Goal: Task Accomplishment & Management: Manage account settings

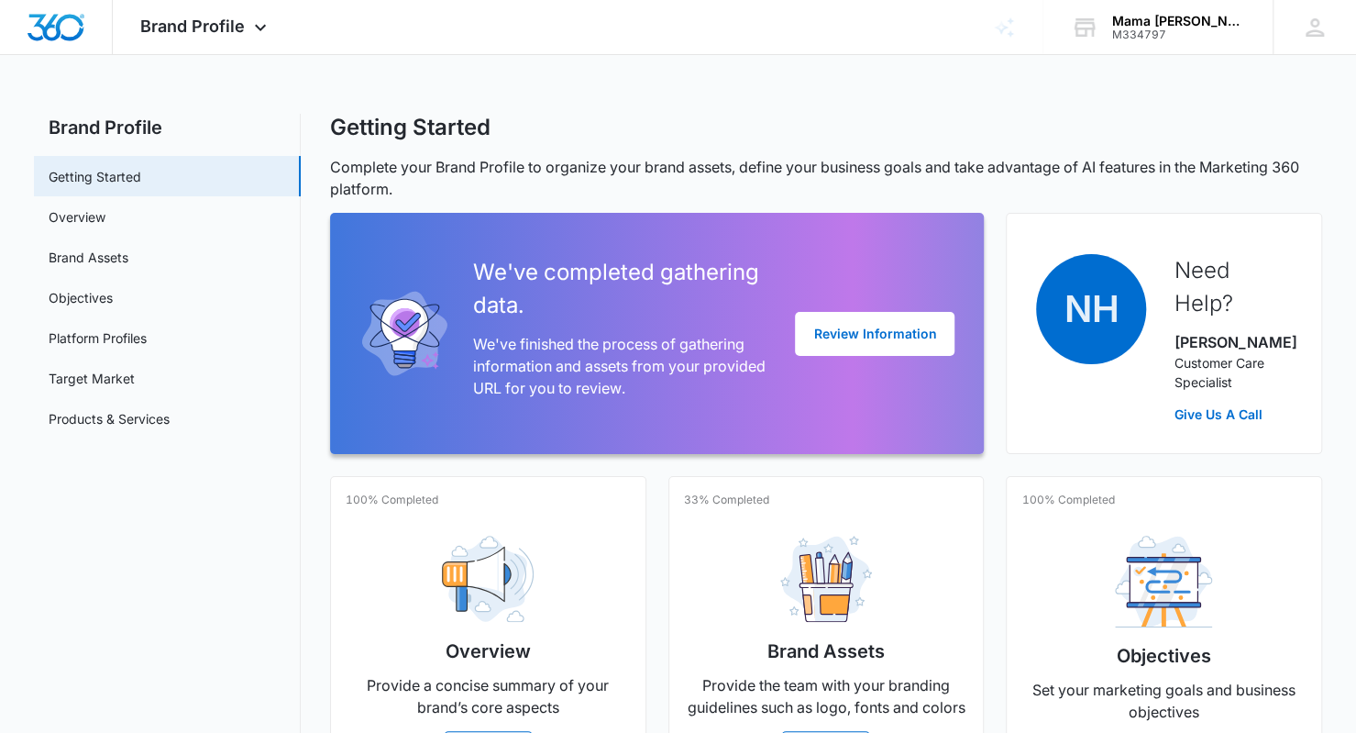
click at [194, 27] on span "Brand Profile" at bounding box center [192, 26] width 105 height 19
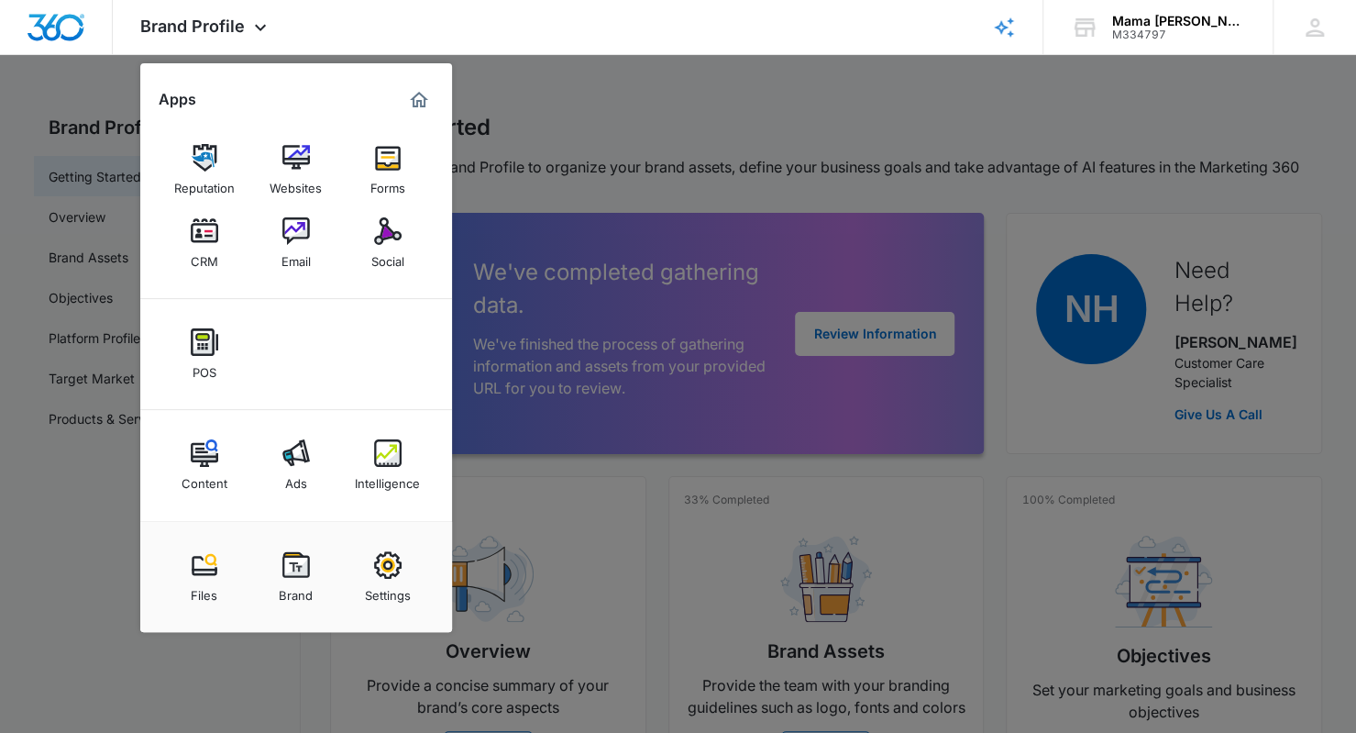
click at [189, 245] on link "CRM" at bounding box center [205, 243] width 70 height 70
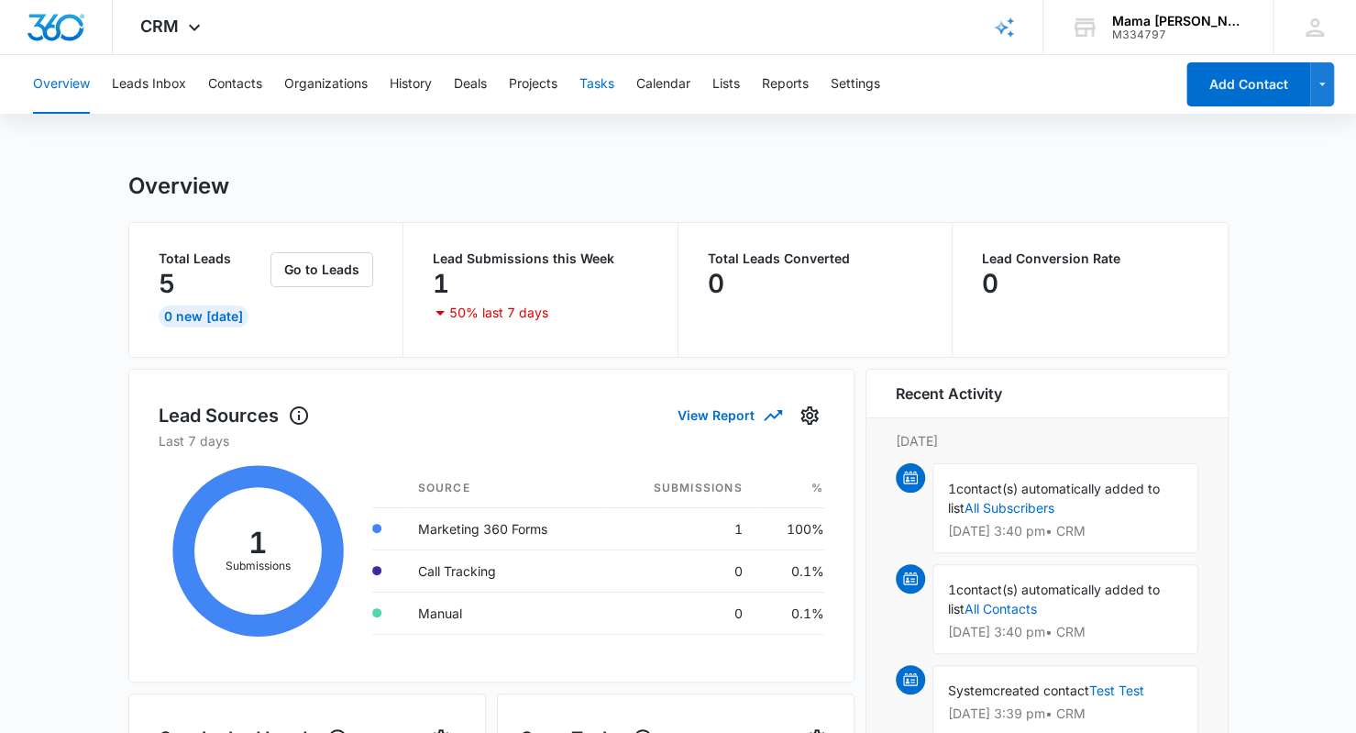
click at [602, 75] on button "Tasks" at bounding box center [596, 84] width 35 height 59
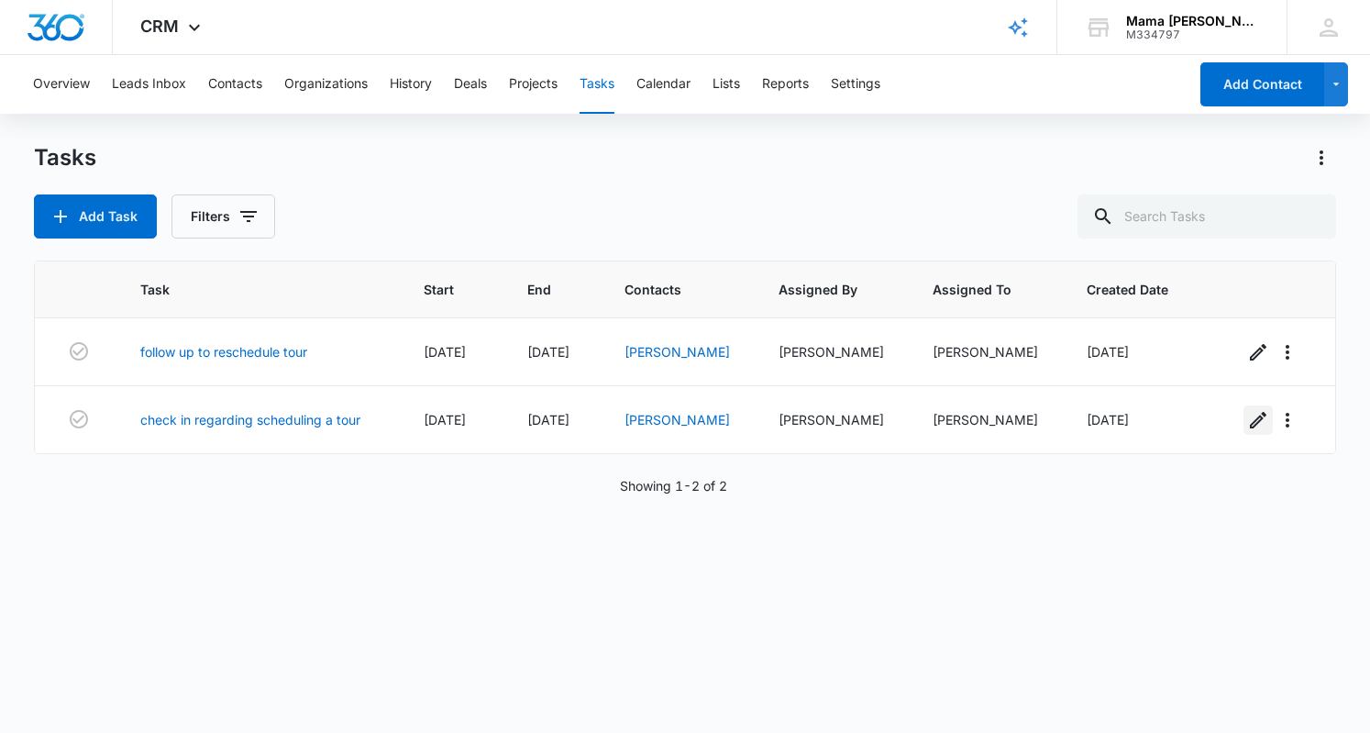
click at [1247, 426] on icon "button" at bounding box center [1258, 420] width 22 height 22
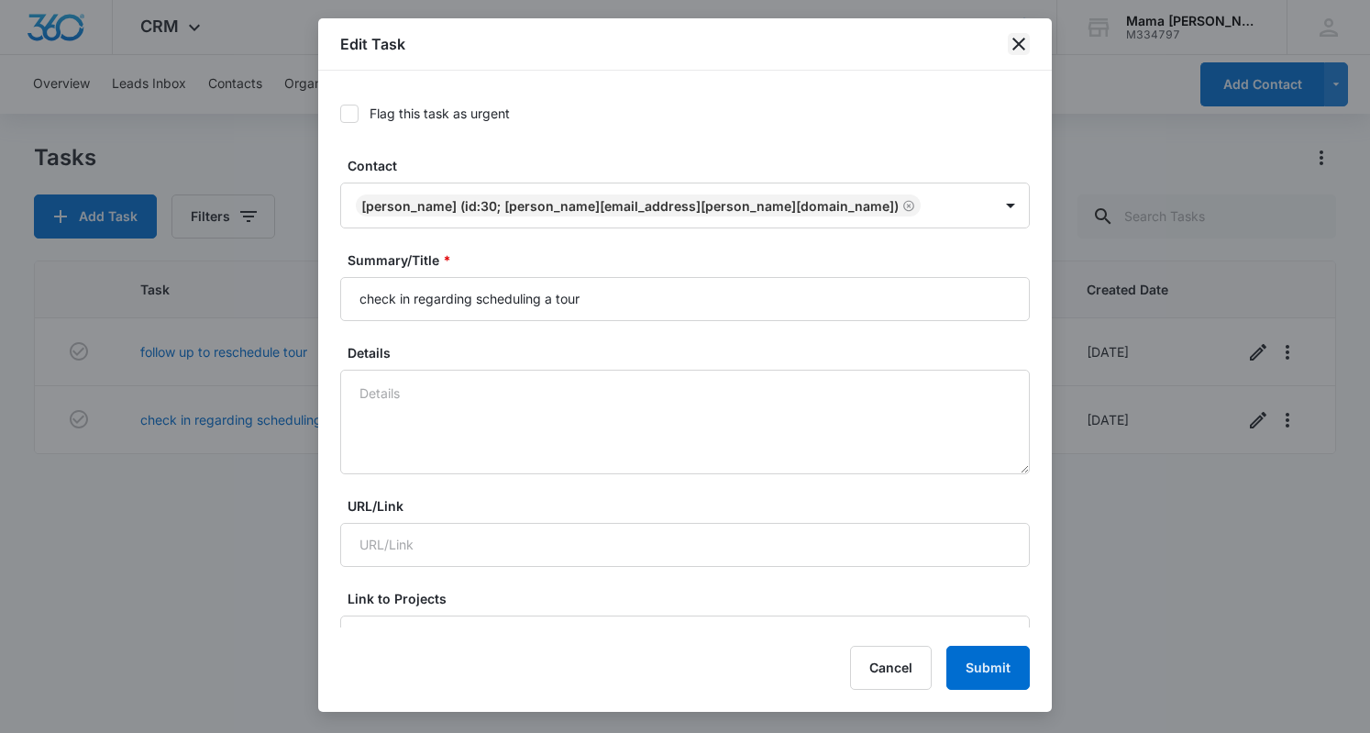
click at [1016, 50] on icon "close" at bounding box center [1019, 44] width 22 height 22
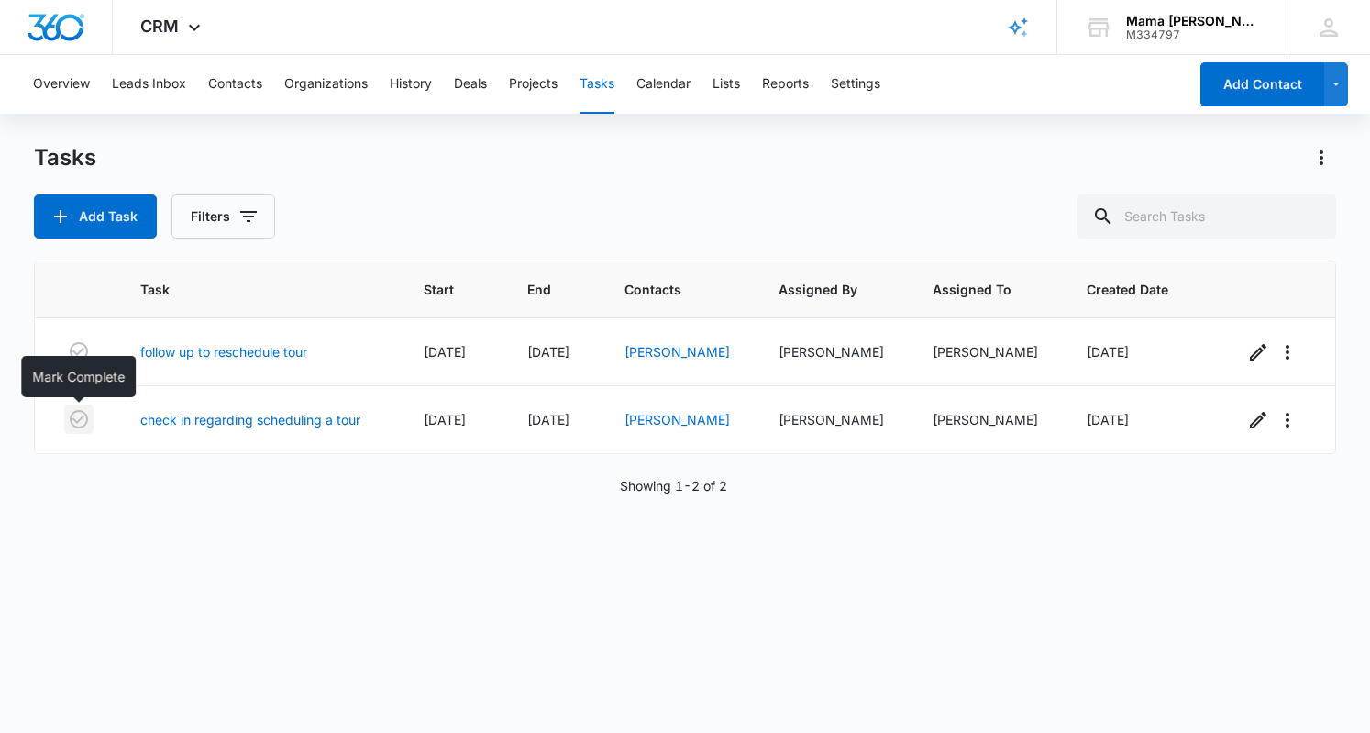
click at [84, 417] on icon "button" at bounding box center [79, 419] width 22 height 22
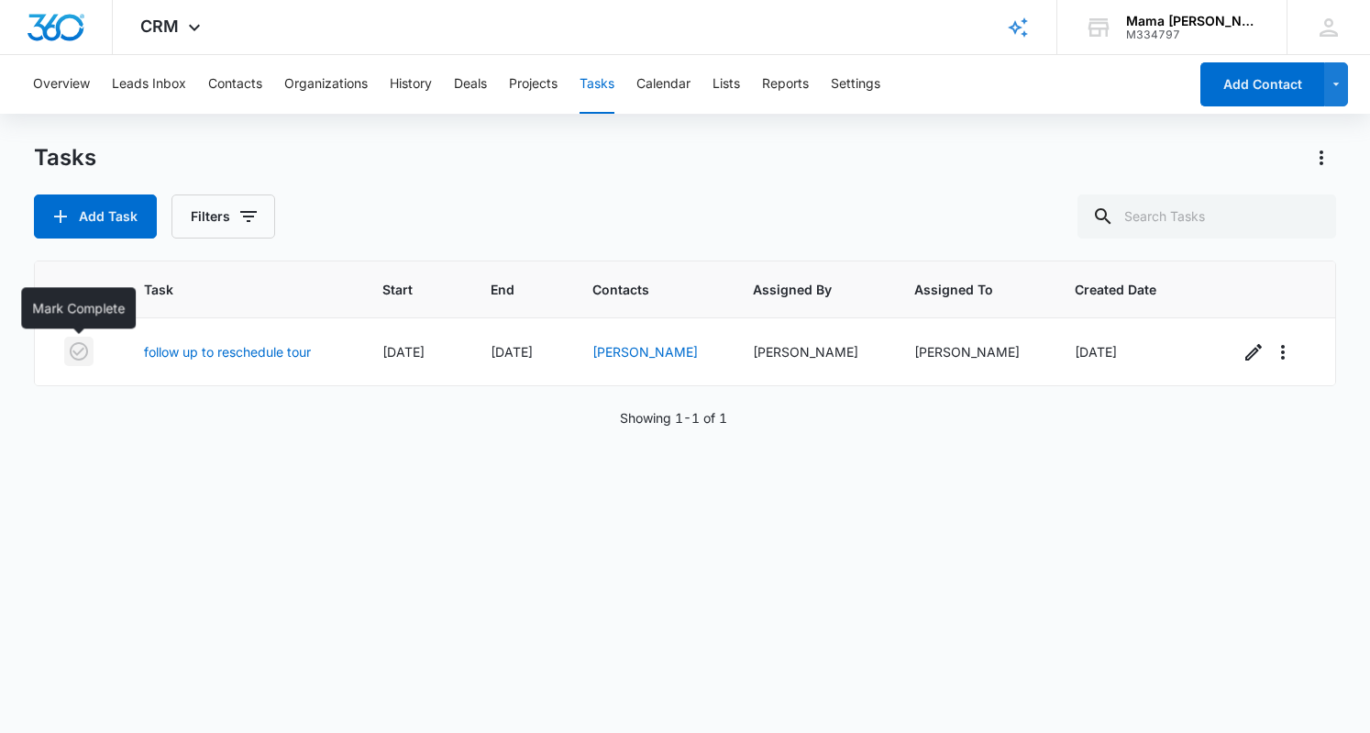
click at [78, 351] on icon "button" at bounding box center [79, 351] width 18 height 18
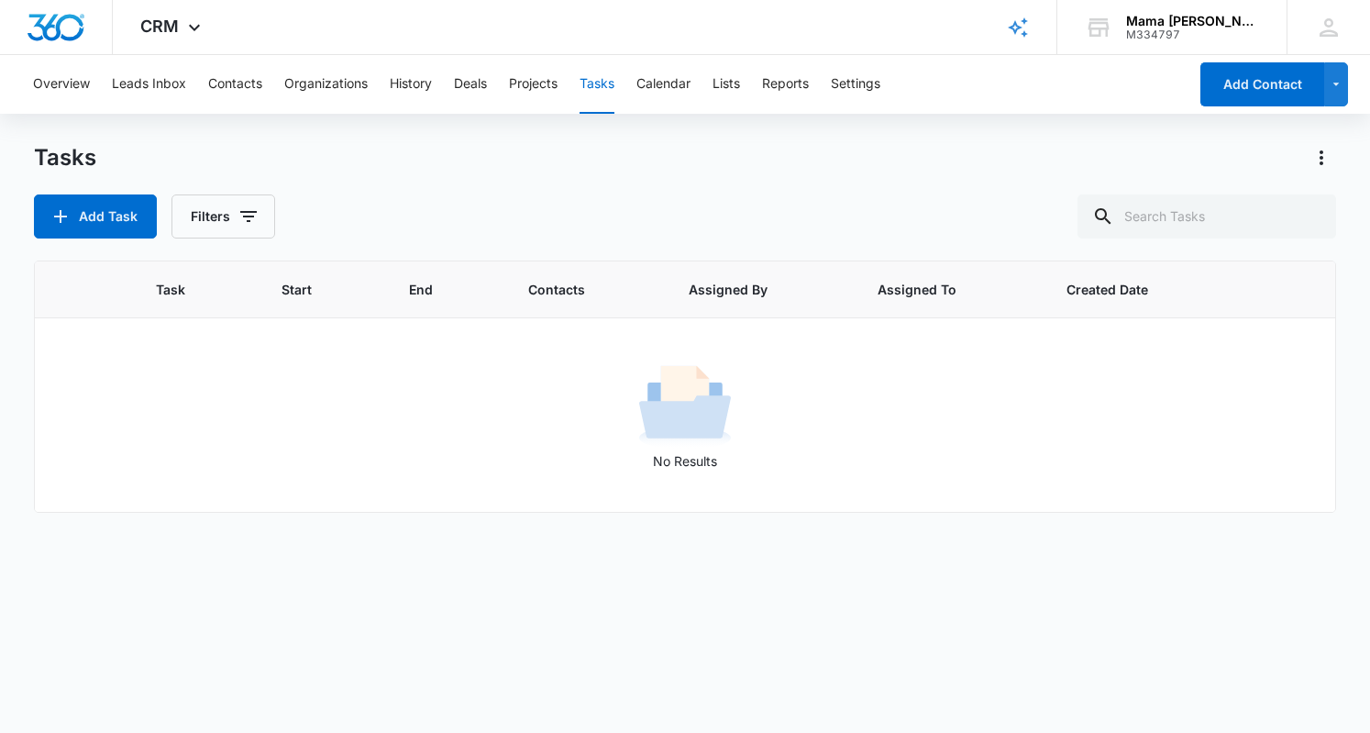
click at [171, 23] on span "CRM" at bounding box center [159, 26] width 39 height 19
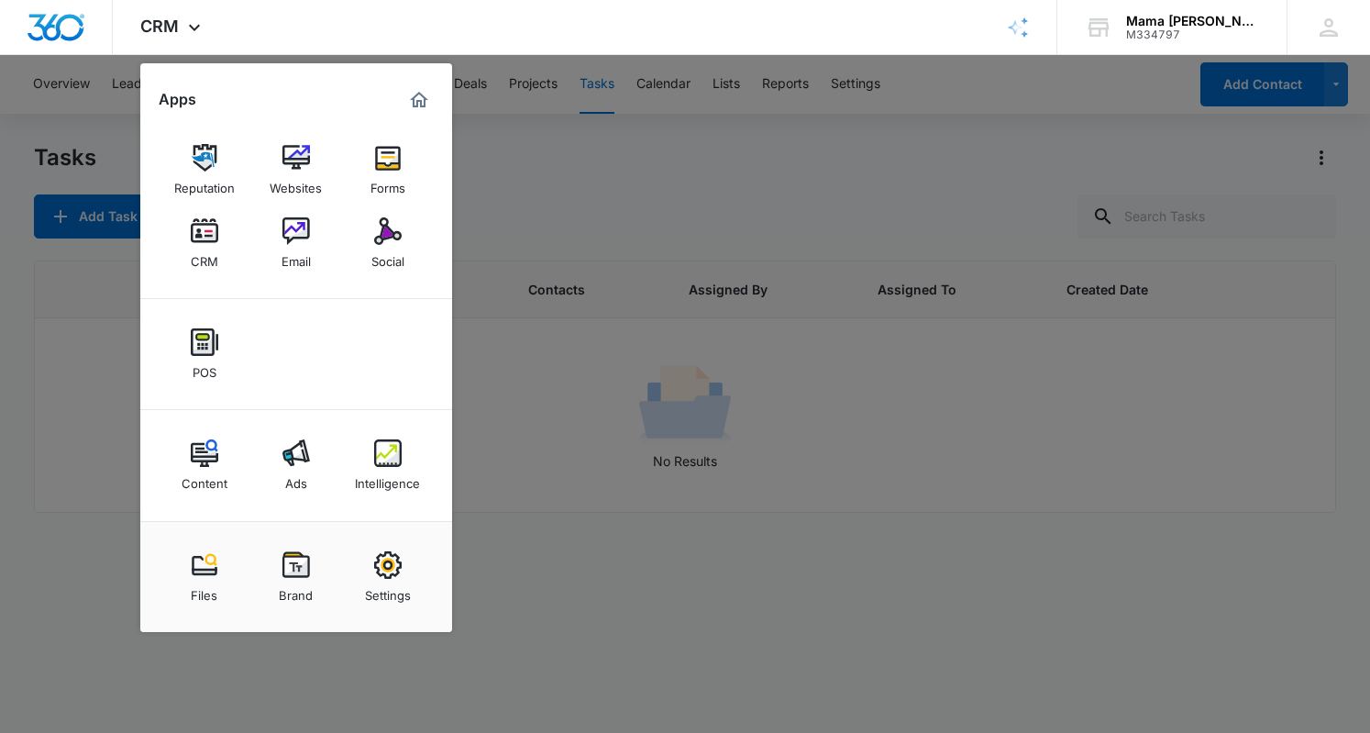
click at [368, 239] on link "Social" at bounding box center [388, 243] width 70 height 70
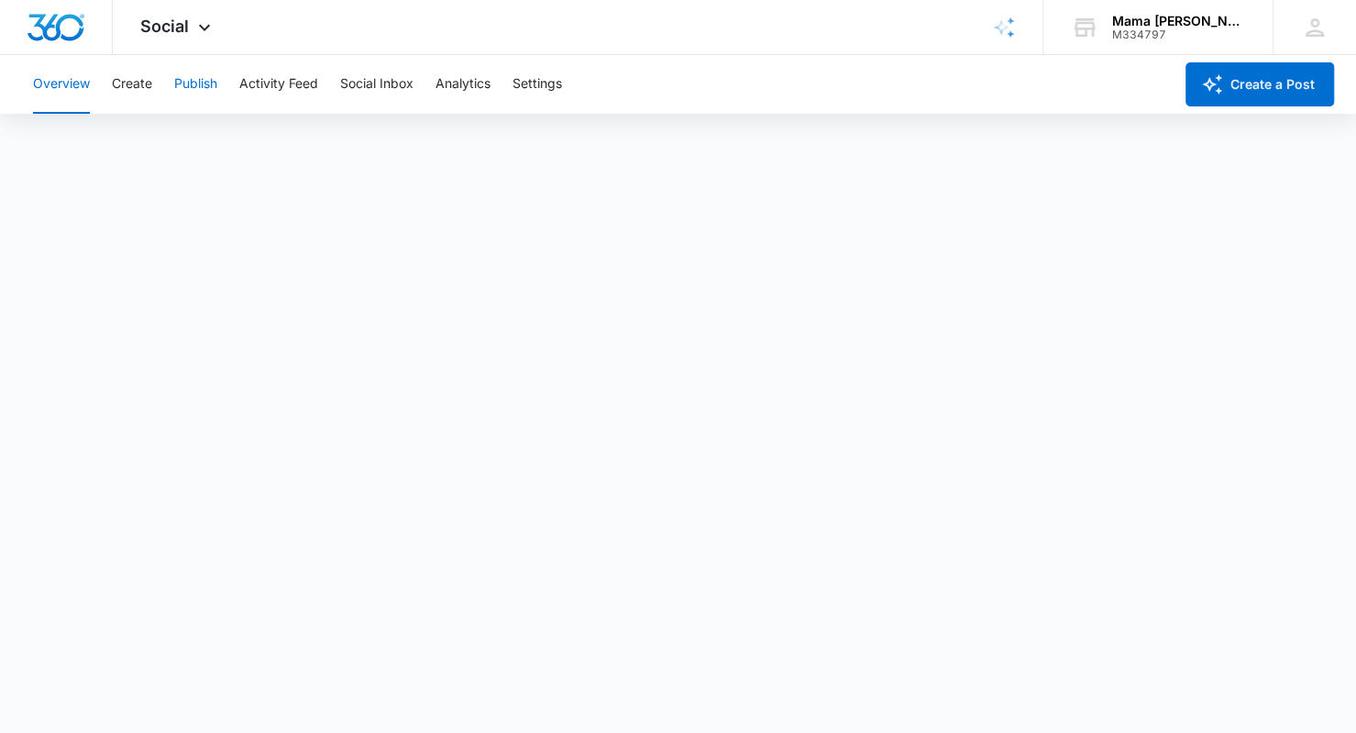
click at [202, 89] on button "Publish" at bounding box center [195, 84] width 43 height 59
